Goal: Communication & Community: Connect with others

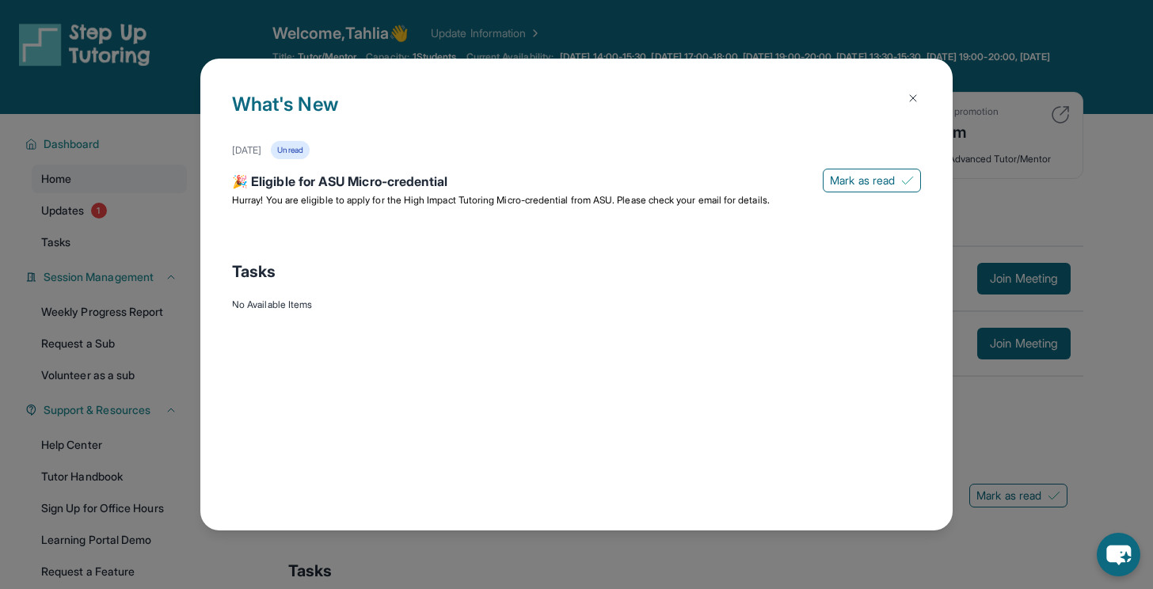
click at [909, 99] on img at bounding box center [913, 98] width 13 height 13
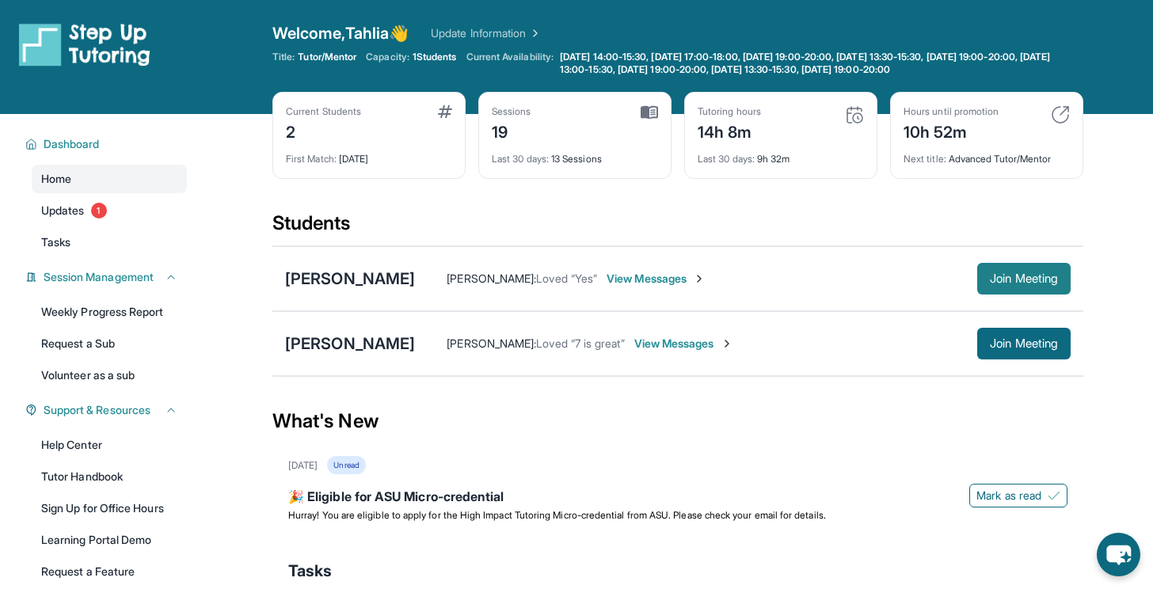
click at [979, 282] on button "Join Meeting" at bounding box center [1023, 279] width 93 height 32
click at [659, 280] on span "View Messages" at bounding box center [656, 279] width 99 height 16
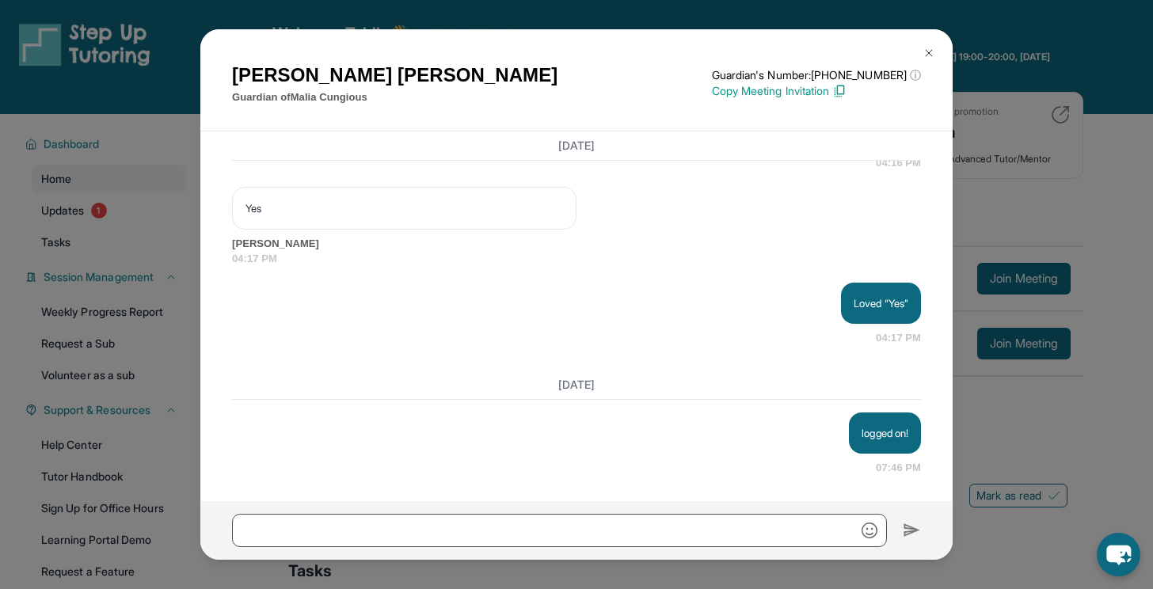
scroll to position [114, 0]
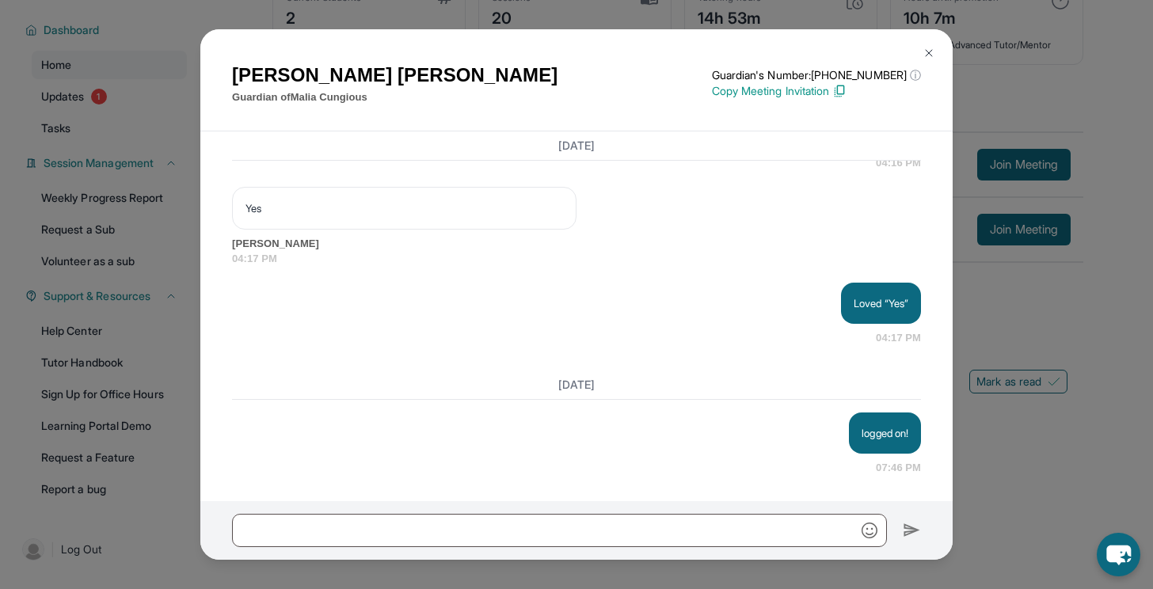
click at [923, 55] on img at bounding box center [929, 53] width 13 height 13
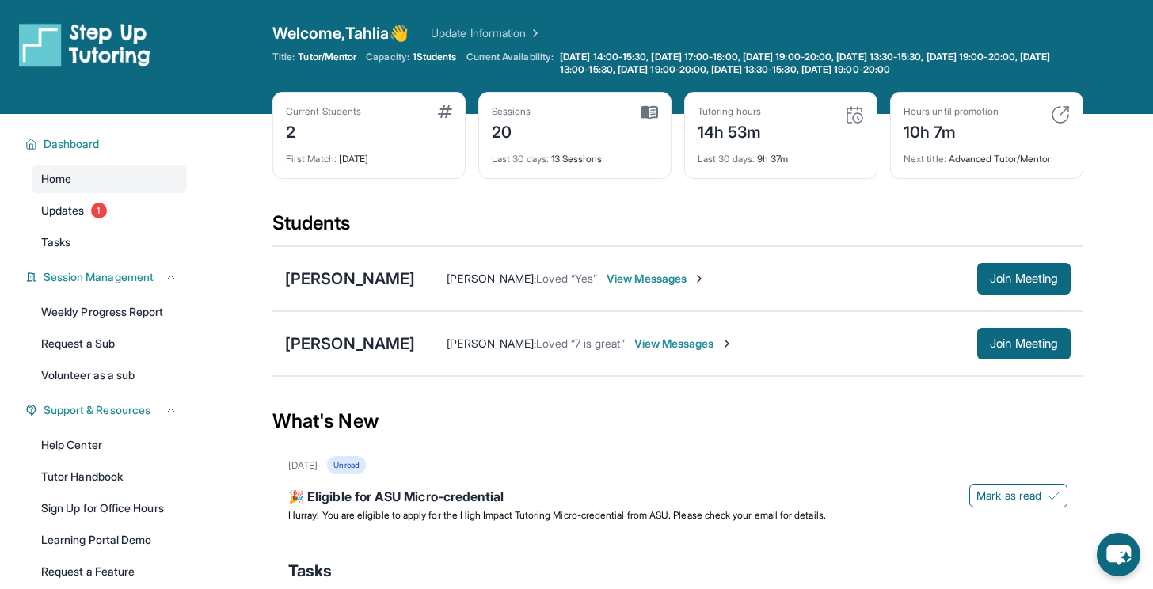
click at [646, 280] on span "View Messages" at bounding box center [656, 279] width 99 height 16
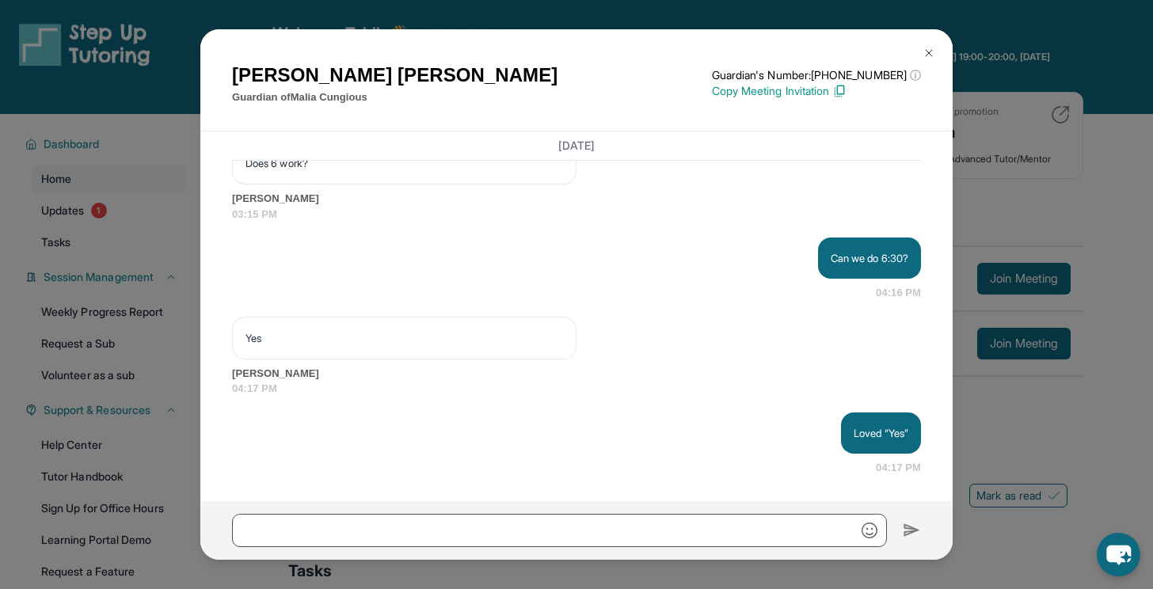
scroll to position [22715, 0]
click at [552, 558] on div at bounding box center [576, 530] width 752 height 59
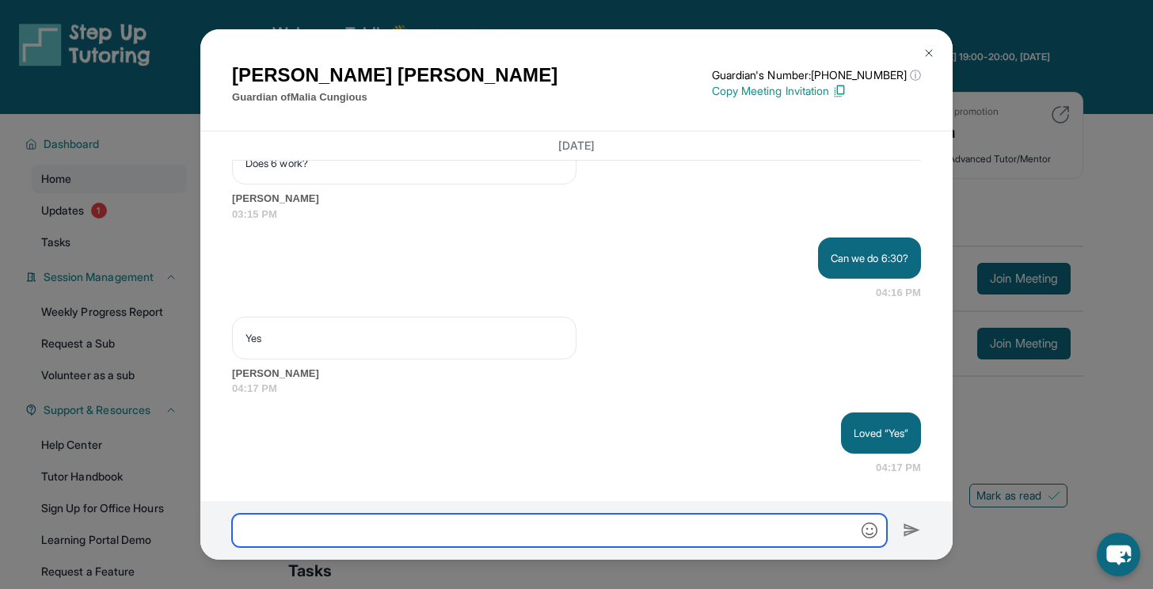
click at [527, 534] on input "text" at bounding box center [559, 530] width 655 height 33
type input "**********"
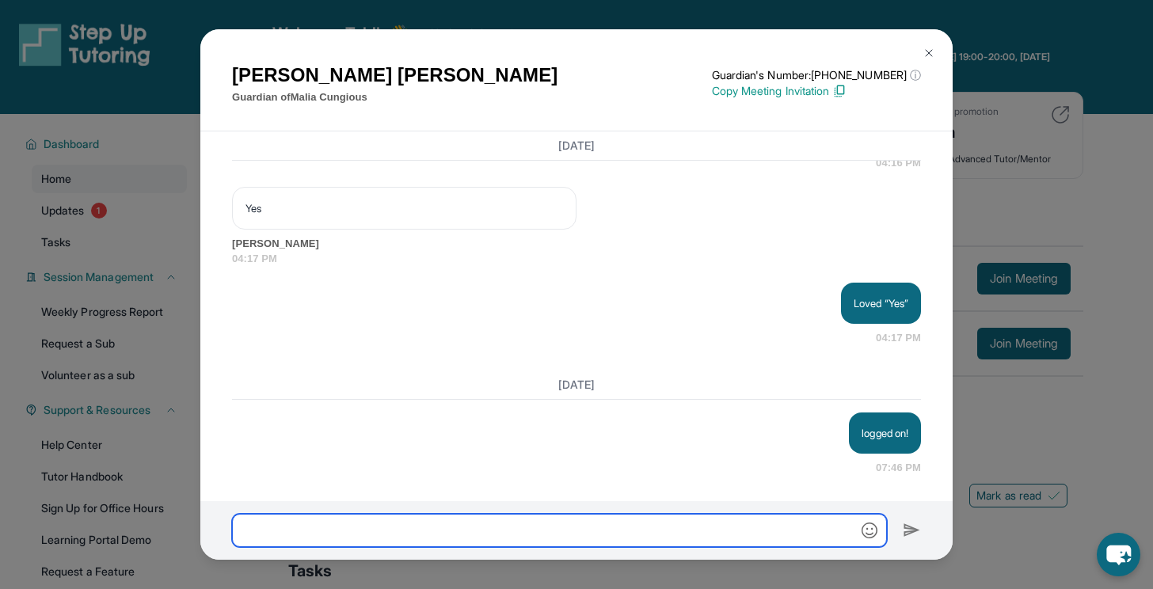
scroll to position [22845, 0]
